Goal: Navigation & Orientation: Find specific page/section

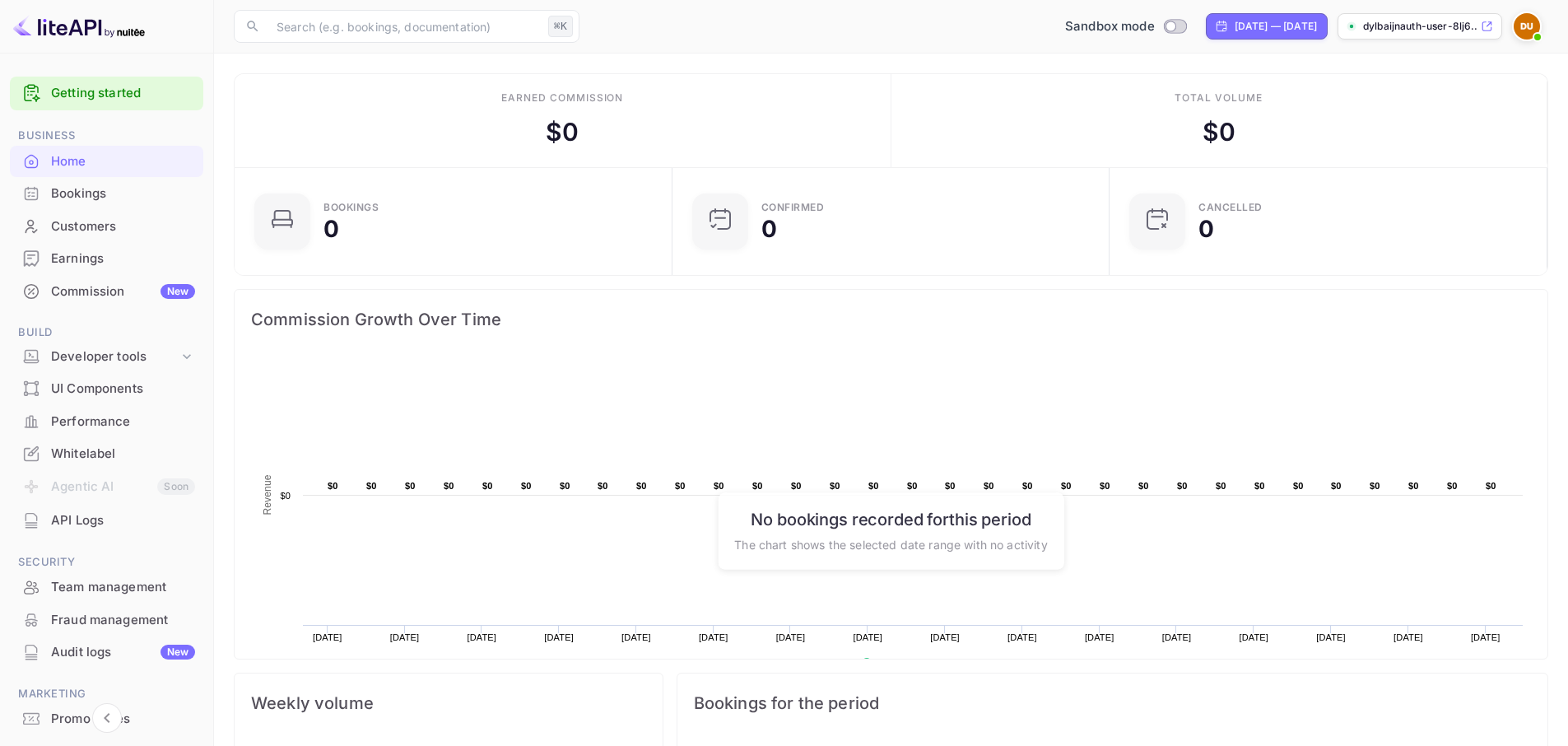
scroll to position [255, 415]
